Goal: Check status: Check status

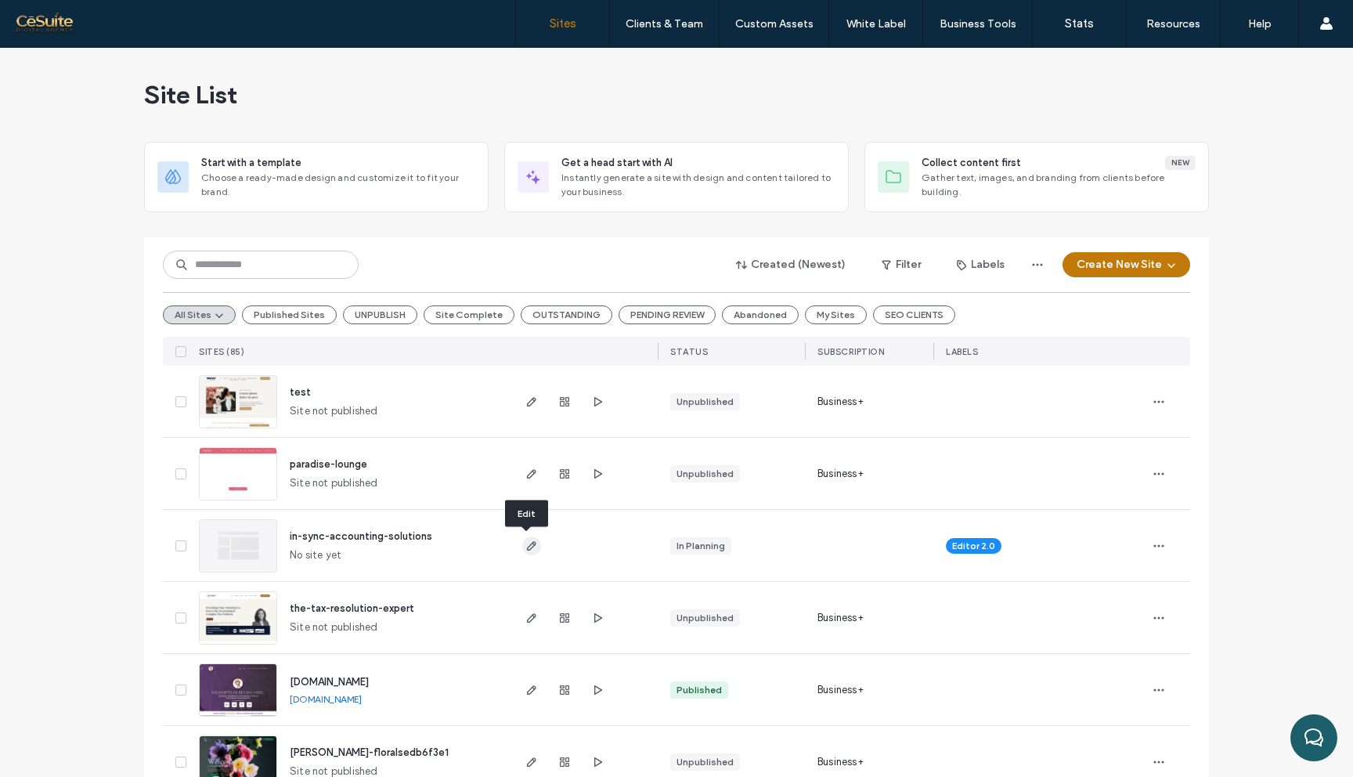
click at [533, 547] on span "button" at bounding box center [531, 545] width 19 height 19
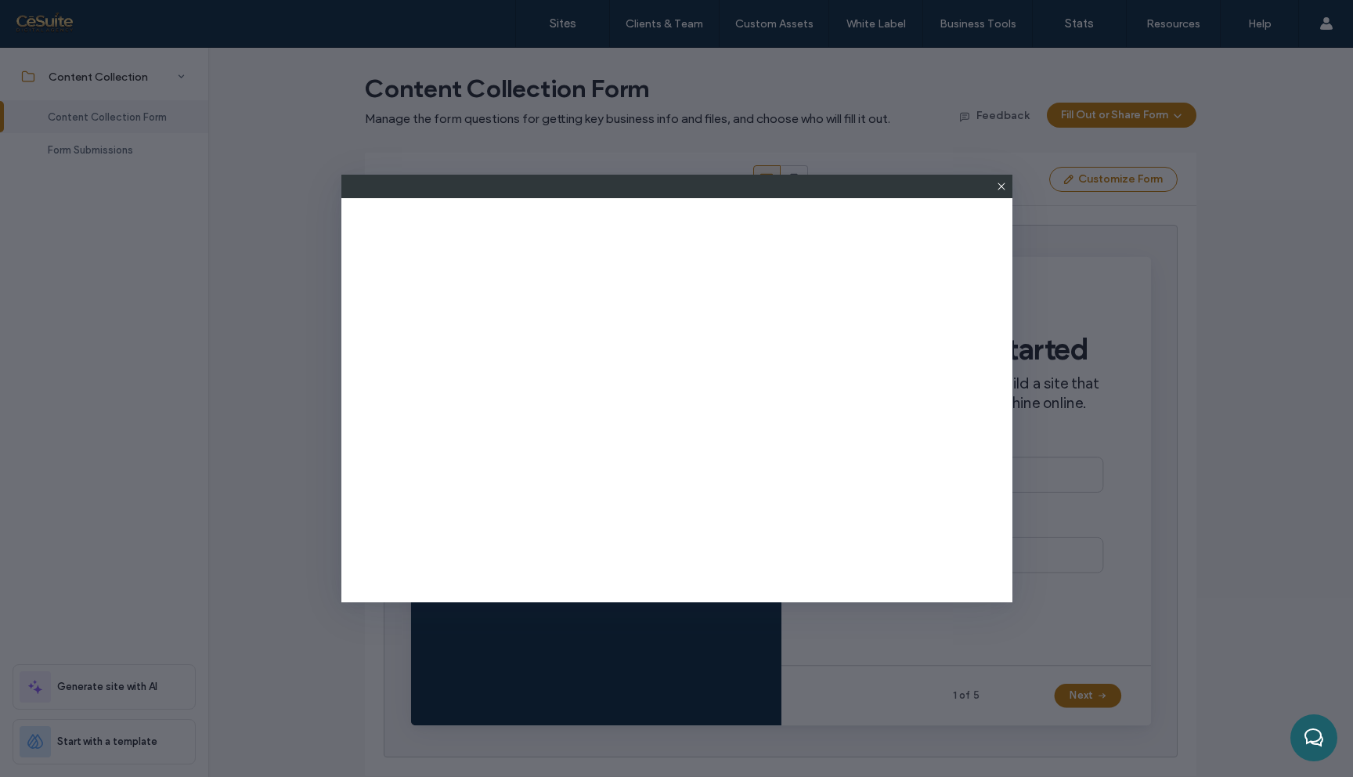
click at [1002, 189] on icon at bounding box center [1001, 186] width 13 height 13
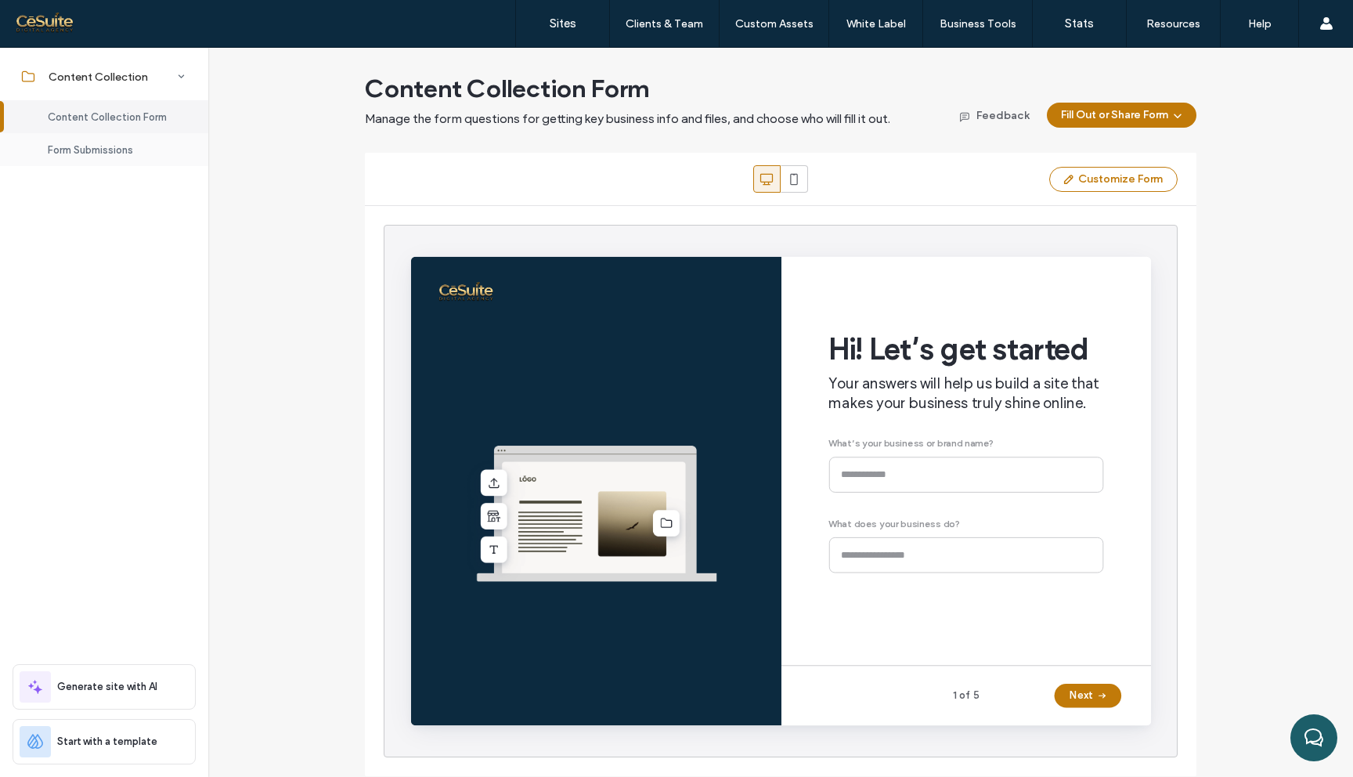
click at [137, 153] on div "Form Submissions" at bounding box center [104, 149] width 208 height 33
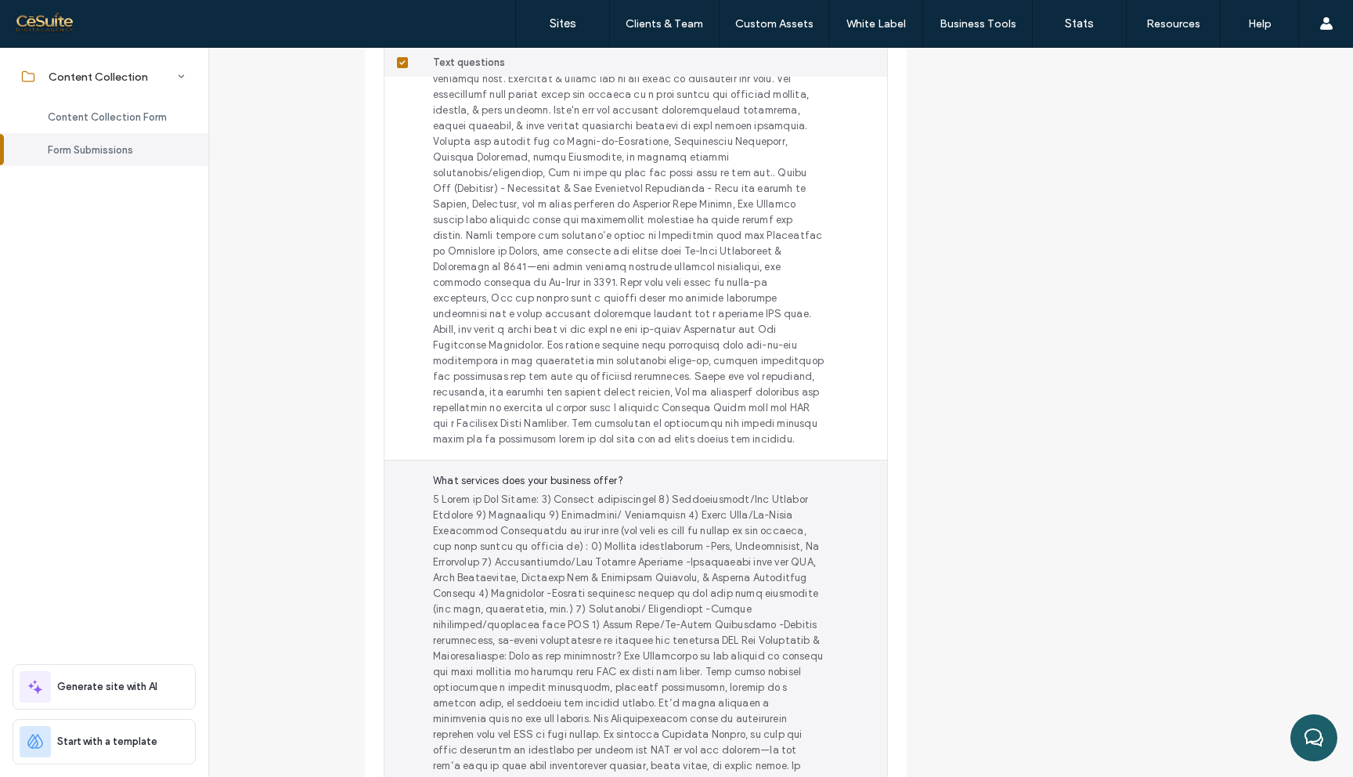
scroll to position [1540, 0]
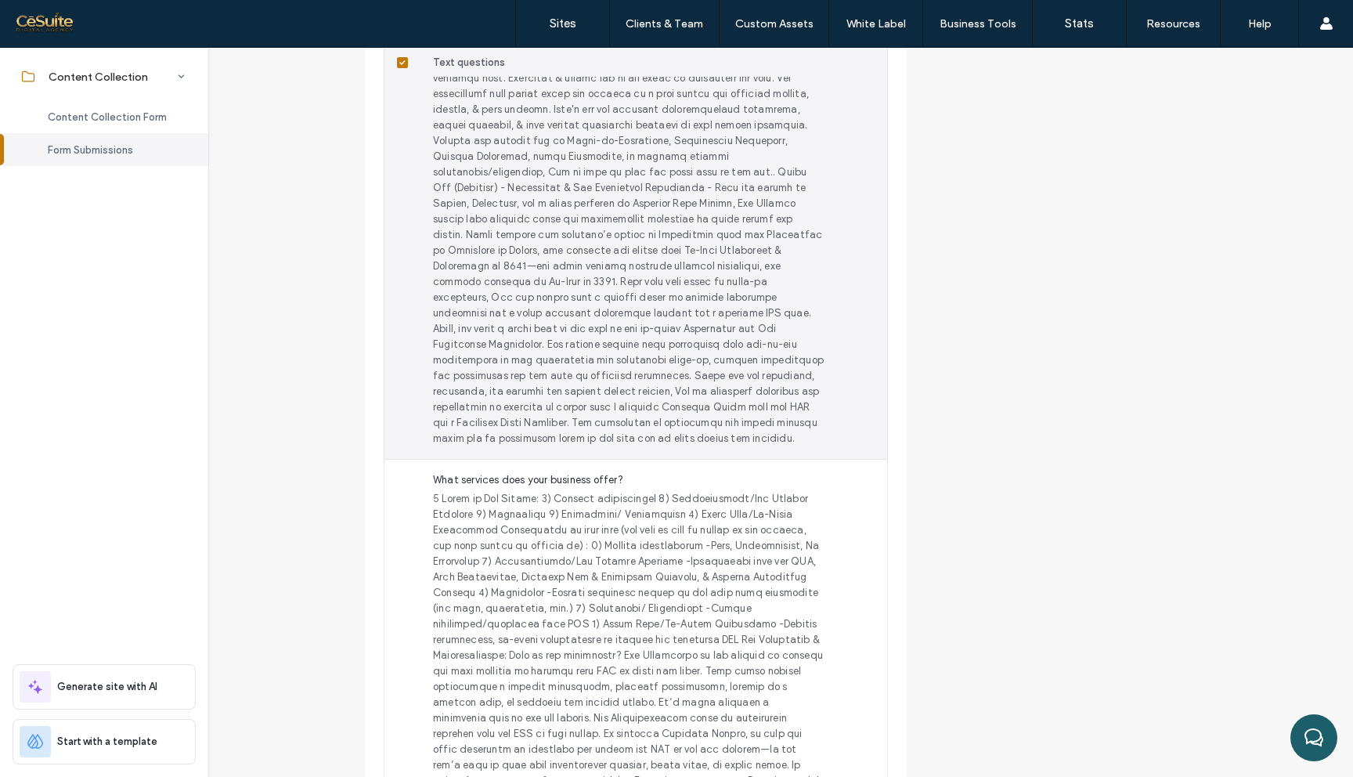
click at [608, 377] on span at bounding box center [629, 54] width 392 height 783
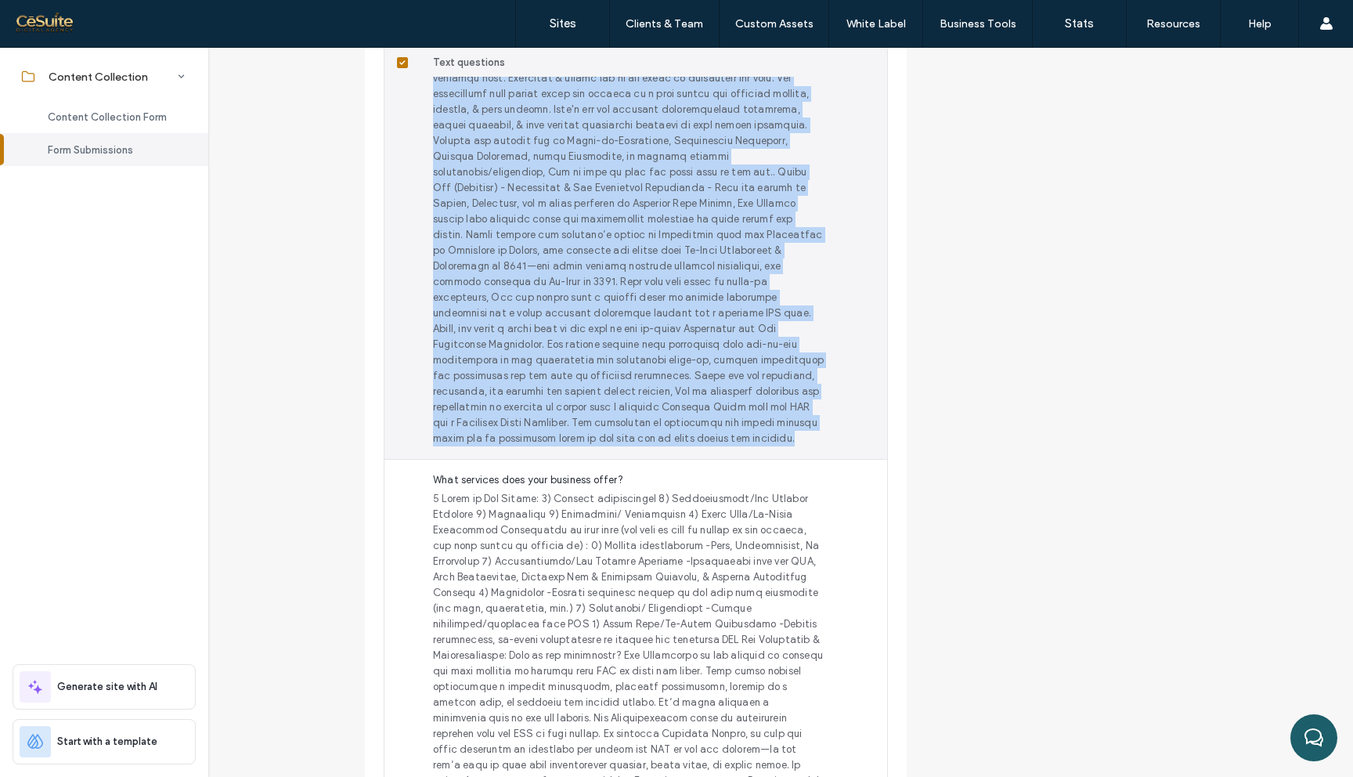
click at [608, 377] on span at bounding box center [629, 54] width 392 height 783
